Goal: Task Accomplishment & Management: Manage account settings

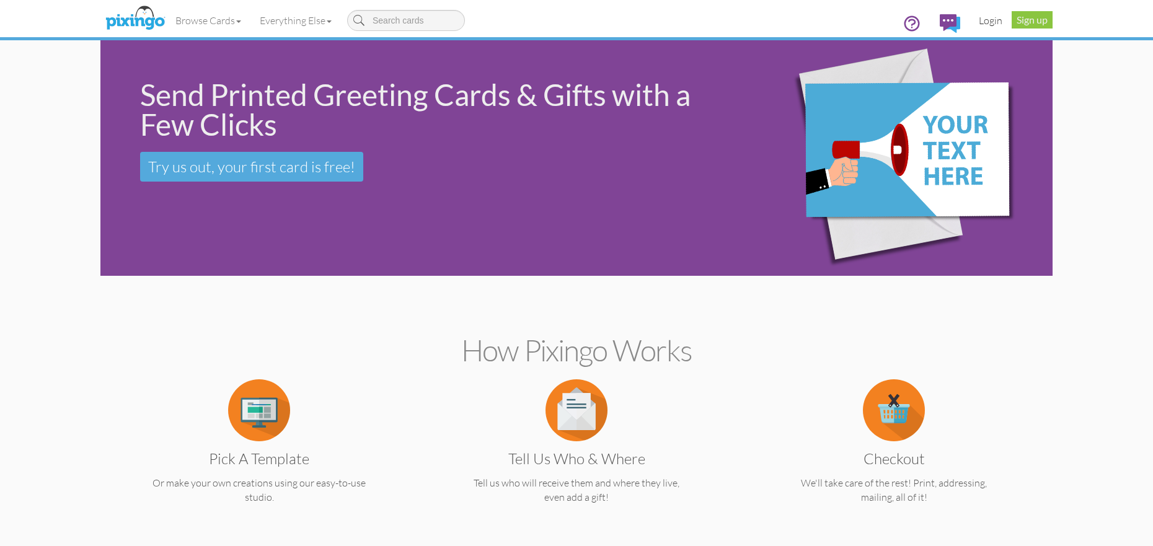
click at [982, 25] on link "Login" at bounding box center [990, 20] width 42 height 31
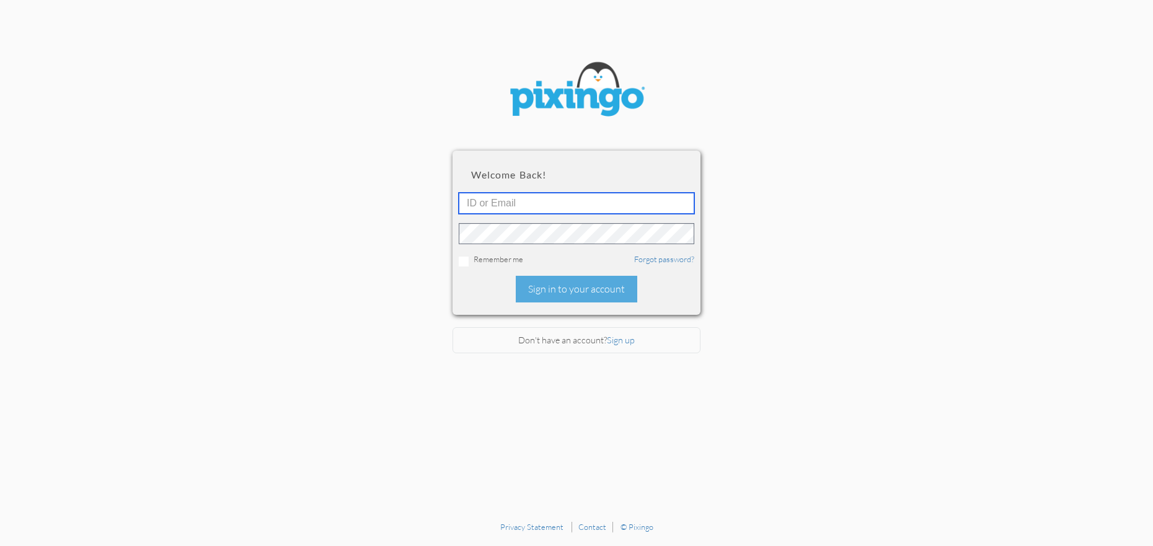
type input "[PERSON_NAME][EMAIL_ADDRESS][DOMAIN_NAME]"
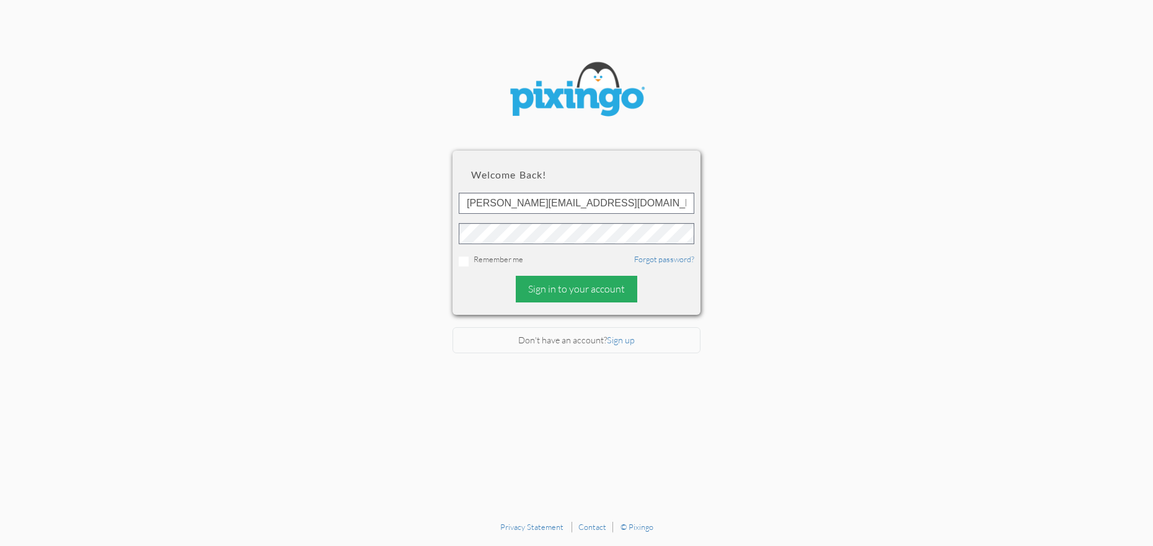
click at [562, 278] on div "Sign in to your account" at bounding box center [576, 289] width 121 height 27
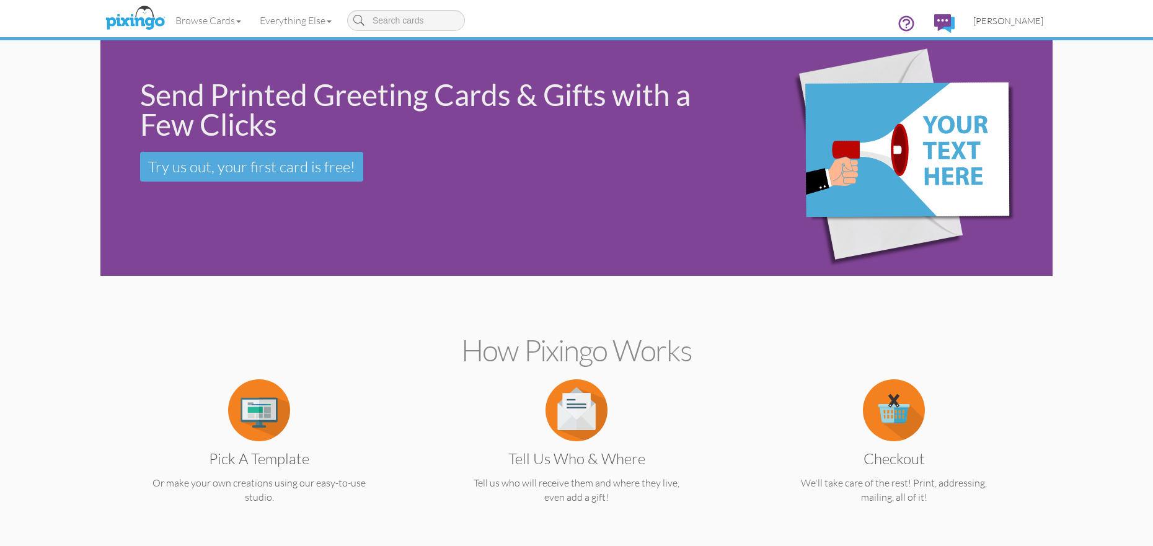
click at [1026, 22] on span "[PERSON_NAME]" at bounding box center [1008, 20] width 70 height 11
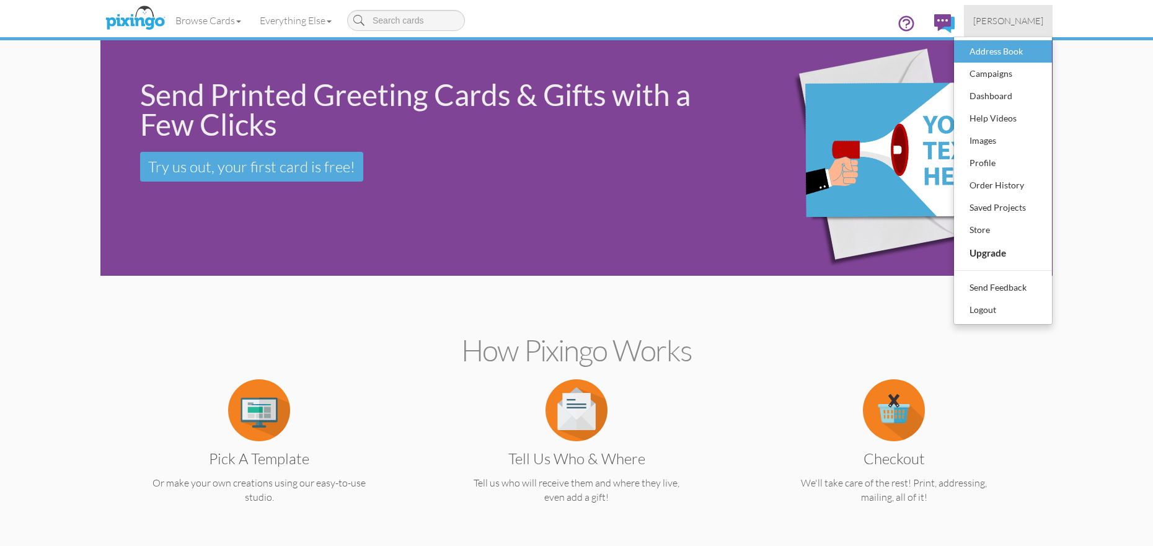
click at [1003, 58] on div "Address Book" at bounding box center [1002, 51] width 73 height 19
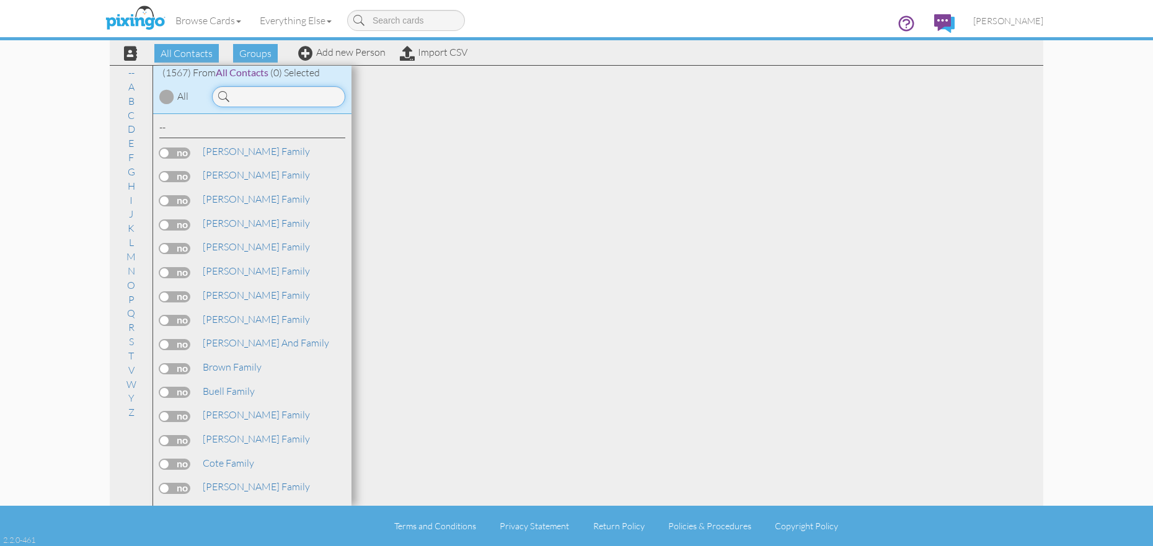
click at [318, 96] on input at bounding box center [278, 96] width 133 height 21
type input "Faraz"
